Goal: Task Accomplishment & Management: Manage account settings

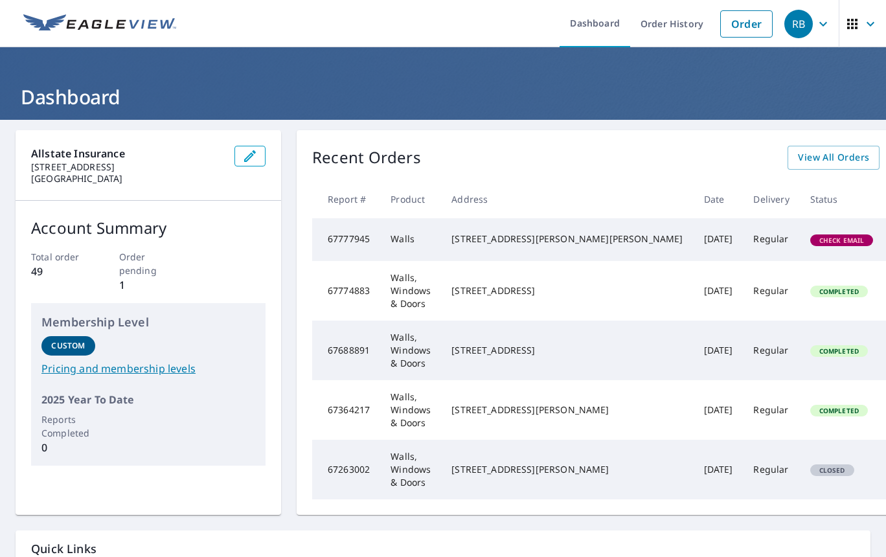
click at [743, 500] on td "Regular" at bounding box center [771, 470] width 56 height 60
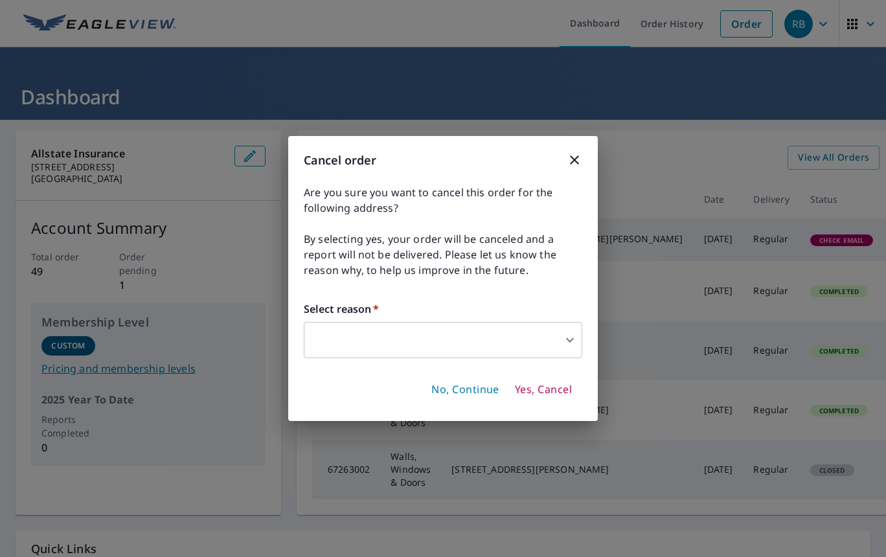
click at [446, 331] on body "RB RB Dashboard Order History Order RB Dashboard Allstate Insurance [STREET_ADD…" at bounding box center [443, 278] width 886 height 557
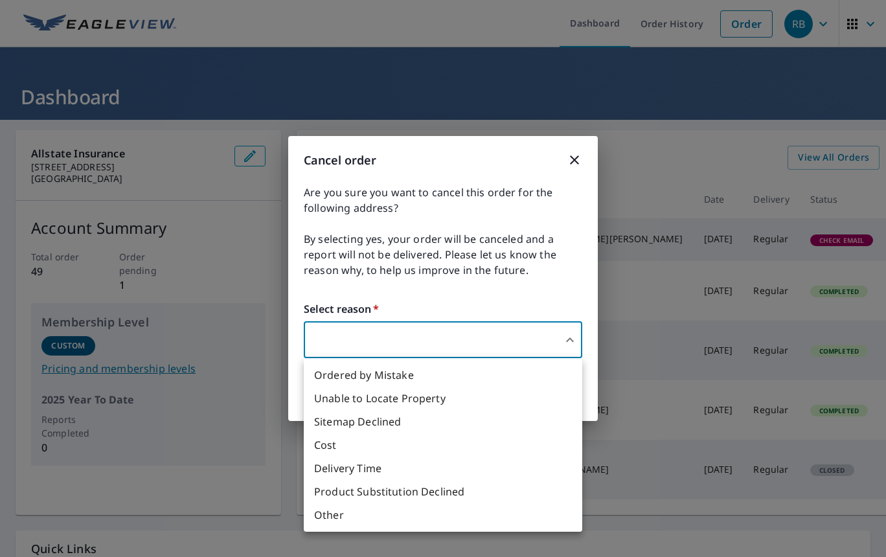
click at [422, 374] on li "Ordered by Mistake" at bounding box center [443, 374] width 279 height 23
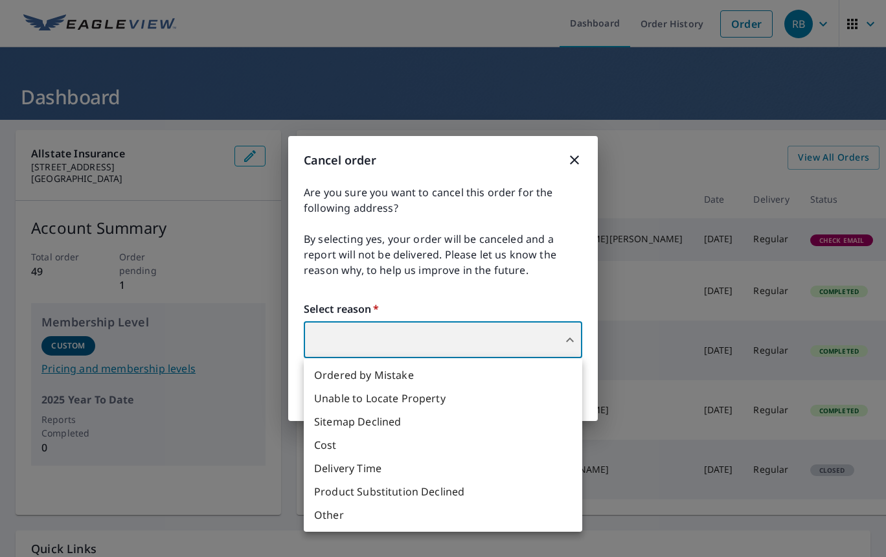
type input "30"
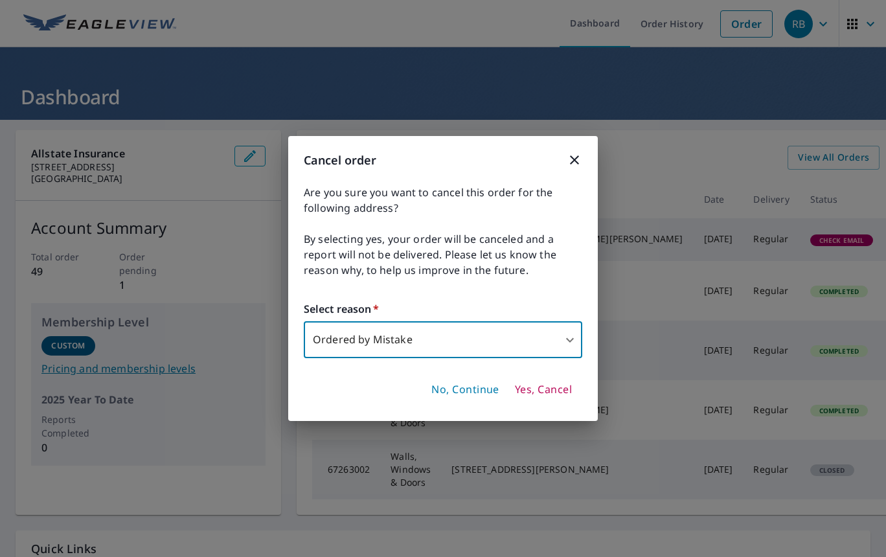
click at [542, 394] on span "Yes, Cancel" at bounding box center [543, 390] width 57 height 14
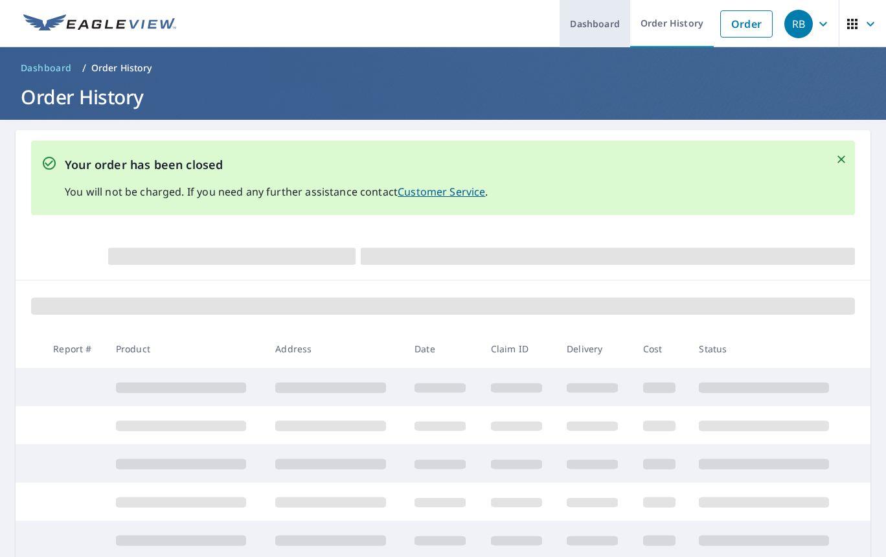
click at [573, 20] on link "Dashboard" at bounding box center [595, 23] width 71 height 47
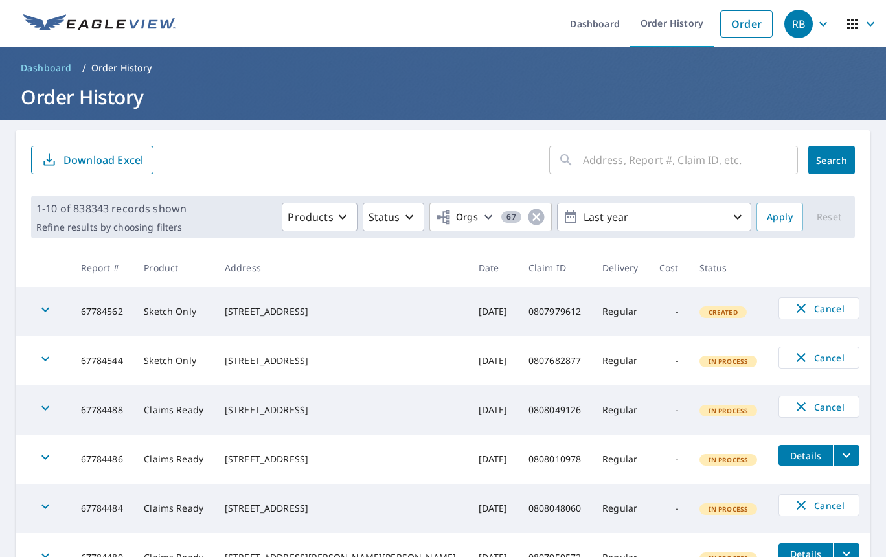
click at [301, 281] on th "Address" at bounding box center [341, 268] width 254 height 38
click at [658, 26] on link "Order History" at bounding box center [672, 23] width 84 height 47
click at [654, 31] on link "Order History" at bounding box center [672, 23] width 84 height 47
click at [586, 19] on link "Dashboard" at bounding box center [595, 23] width 71 height 47
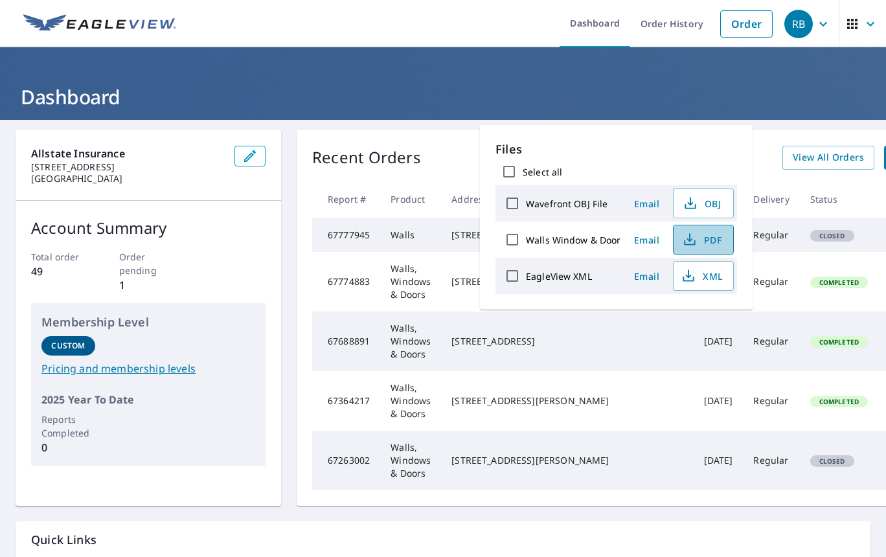
click at [701, 235] on span "PDF" at bounding box center [702, 240] width 41 height 16
